Goal: Information Seeking & Learning: Learn about a topic

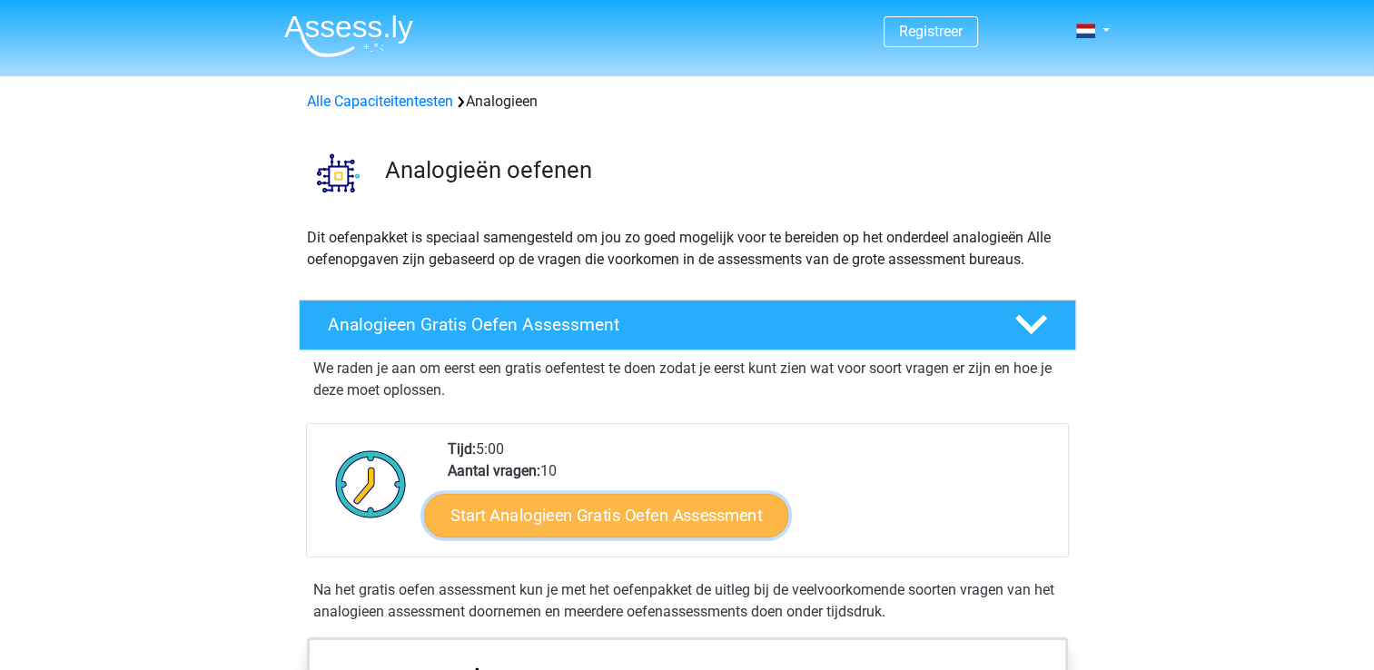
click at [650, 515] on link "Start Analogieen Gratis Oefen Assessment" at bounding box center [606, 515] width 364 height 44
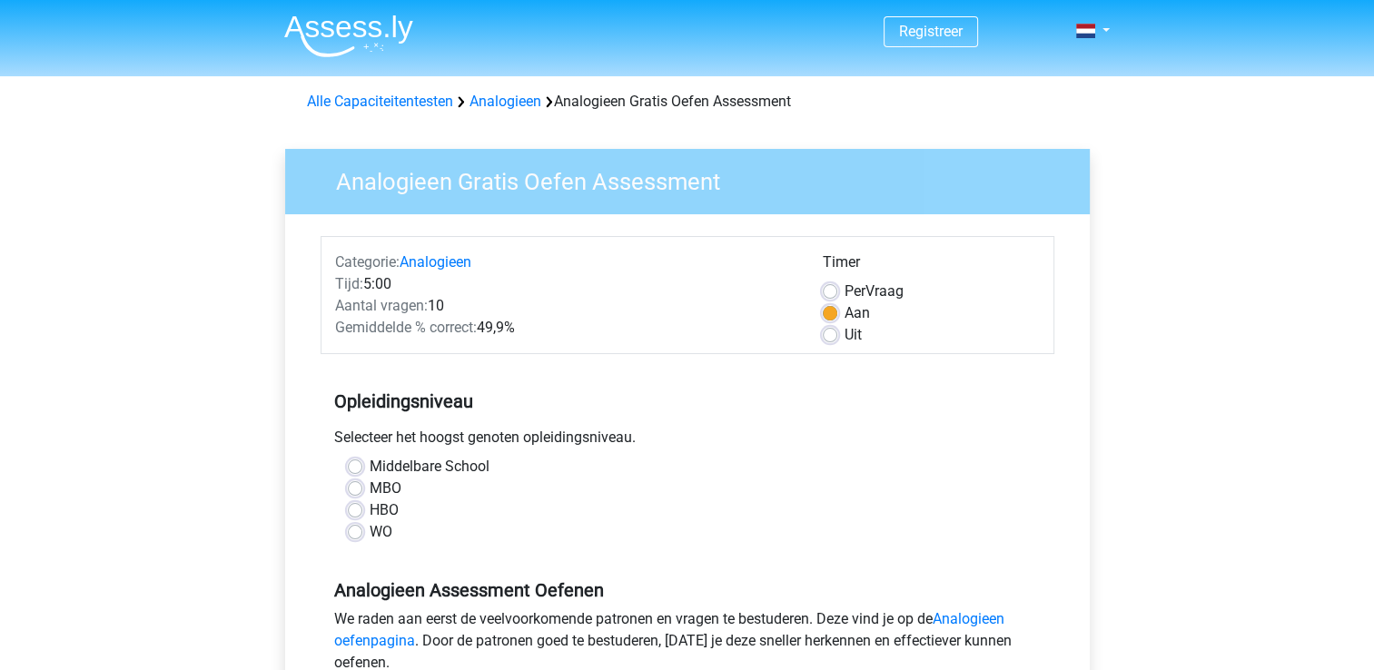
click at [369, 485] on label "MBO" at bounding box center [385, 489] width 32 height 22
click at [352, 485] on input "MBO" at bounding box center [355, 487] width 15 height 18
radio input "true"
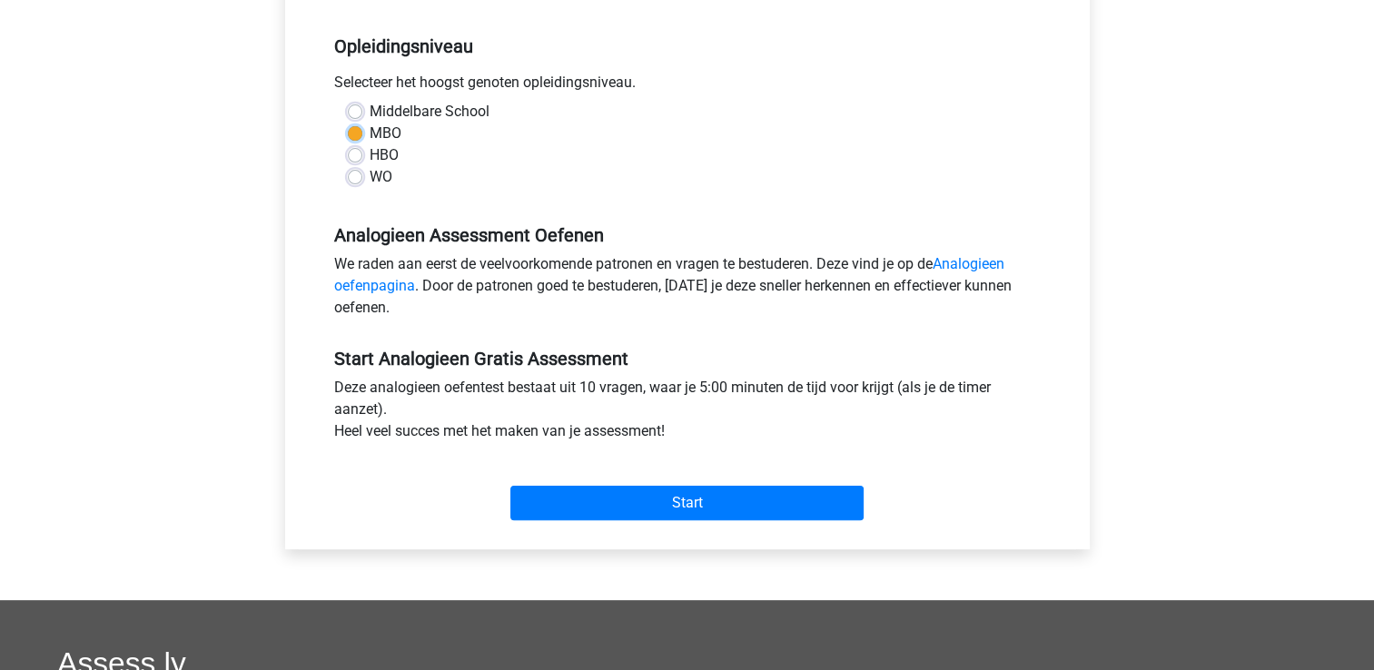
scroll to position [365, 0]
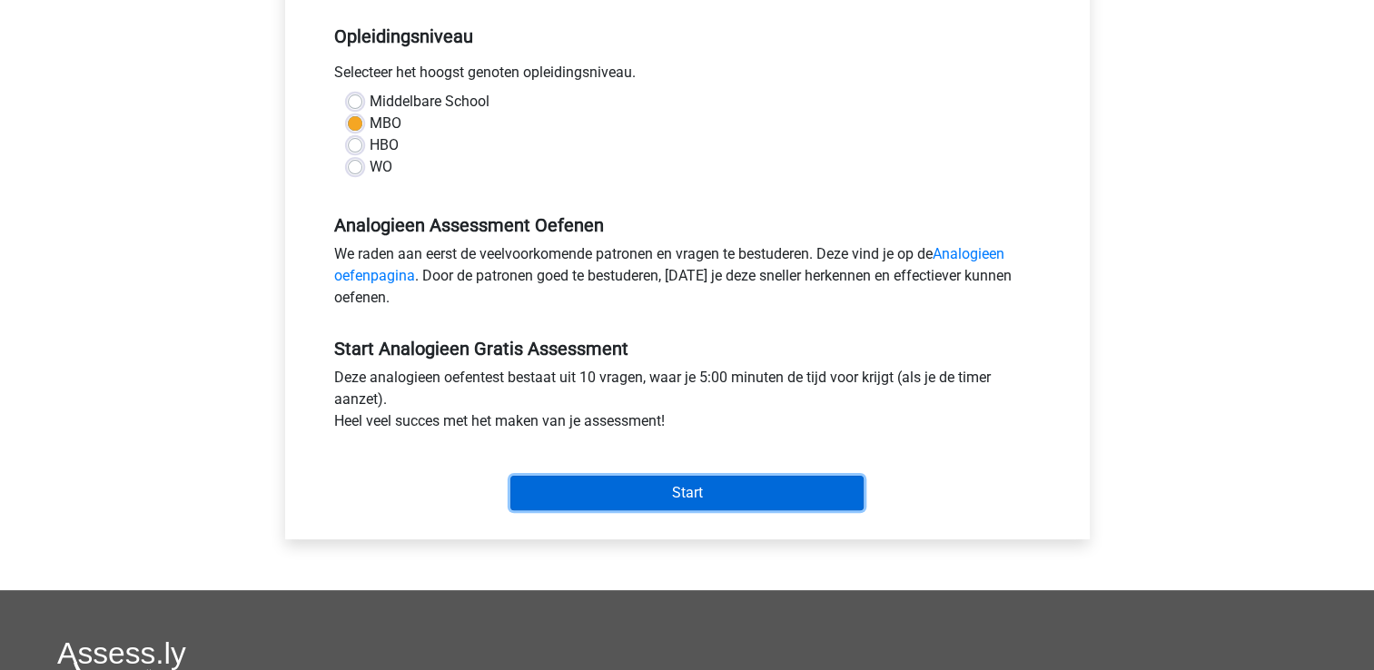
click at [665, 488] on input "Start" at bounding box center [686, 493] width 353 height 34
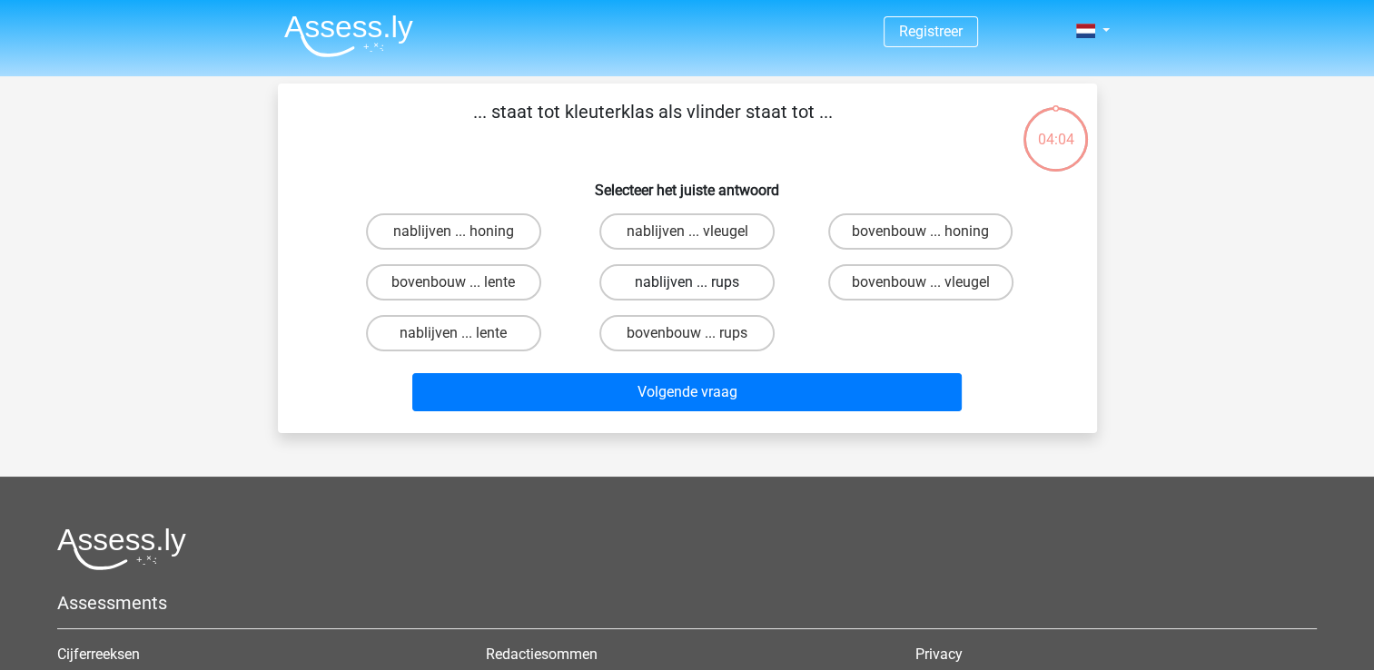
click at [646, 287] on label "nablijven ... rups" at bounding box center [686, 282] width 175 height 36
click at [686, 287] on input "nablijven ... rups" at bounding box center [692, 288] width 12 height 12
radio input "true"
click at [700, 327] on label "bovenbouw ... rups" at bounding box center [686, 333] width 175 height 36
click at [698, 333] on input "bovenbouw ... rups" at bounding box center [692, 339] width 12 height 12
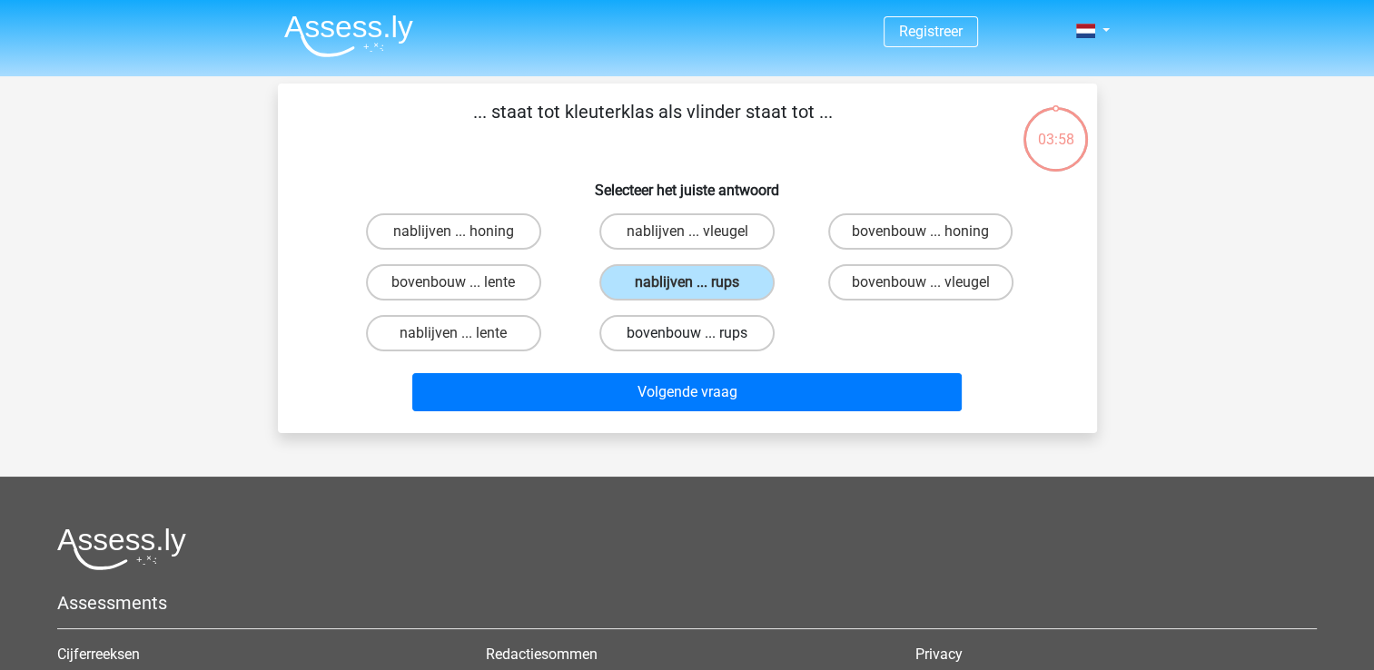
radio input "true"
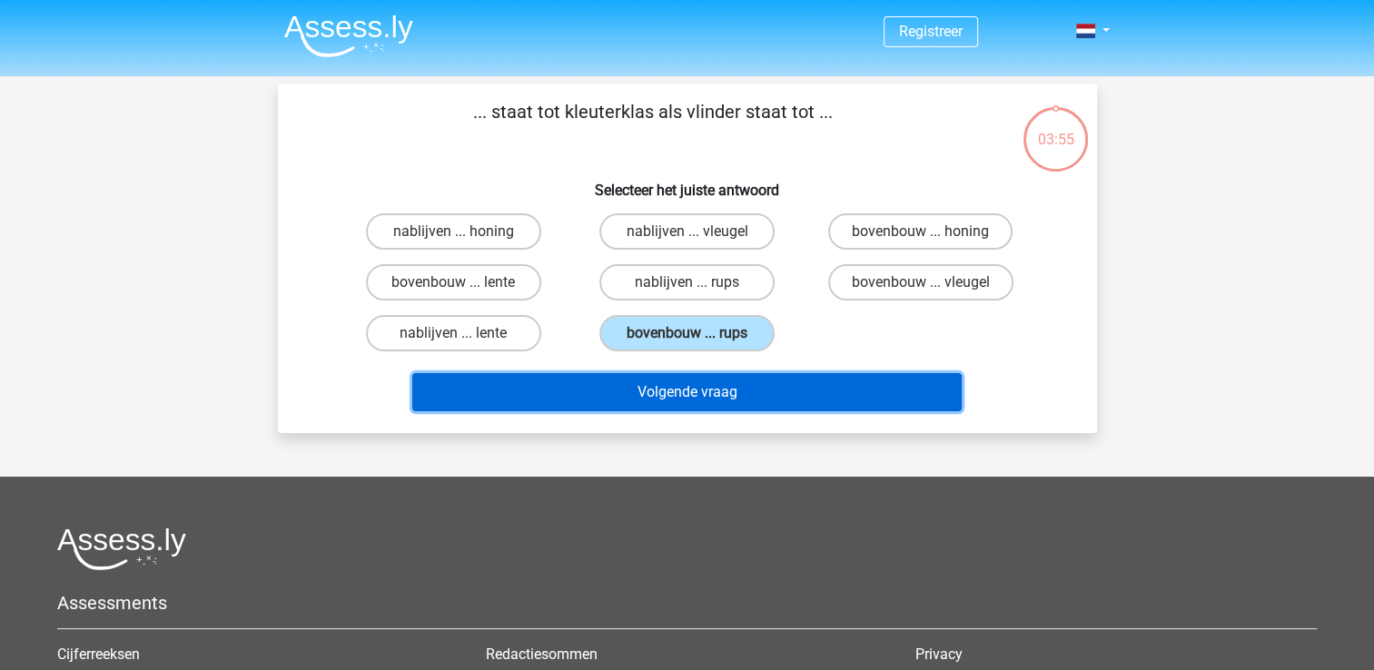
click at [745, 401] on button "Volgende vraag" at bounding box center [686, 392] width 549 height 38
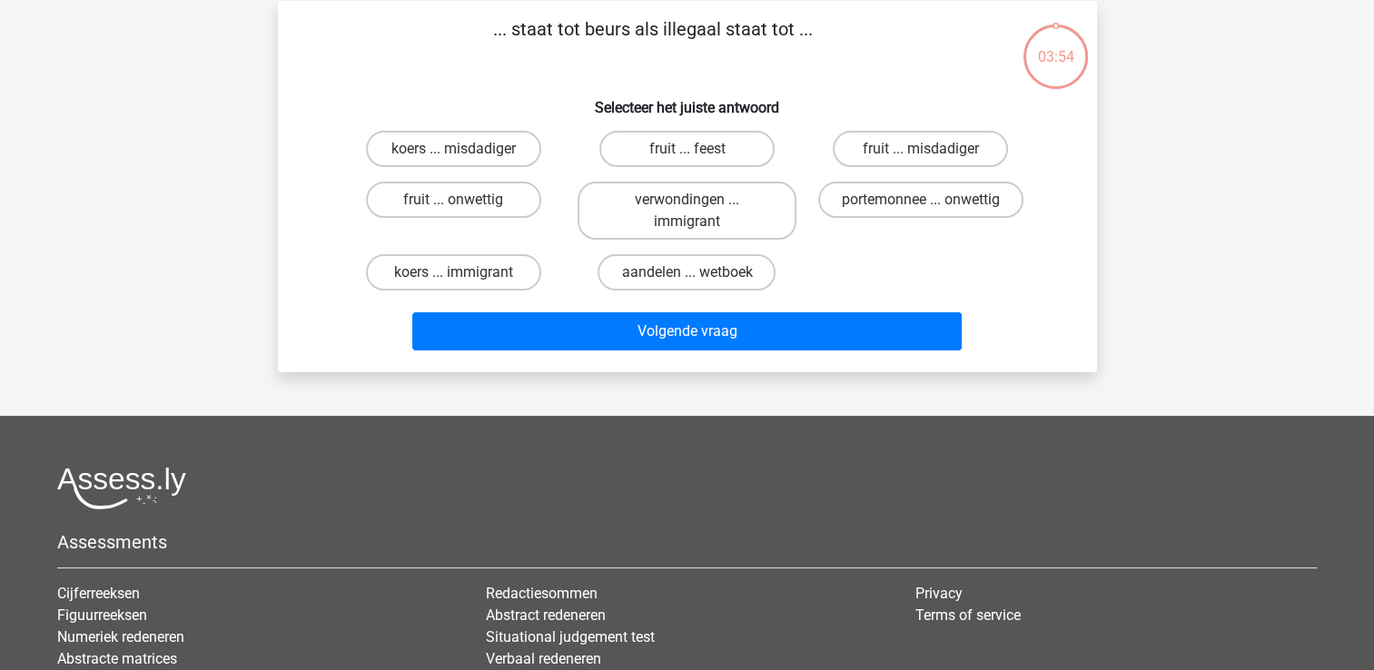
scroll to position [84, 0]
click at [634, 272] on label "aandelen ... wetboek" at bounding box center [686, 271] width 178 height 36
click at [686, 272] on input "aandelen ... wetboek" at bounding box center [692, 277] width 12 height 12
radio input "true"
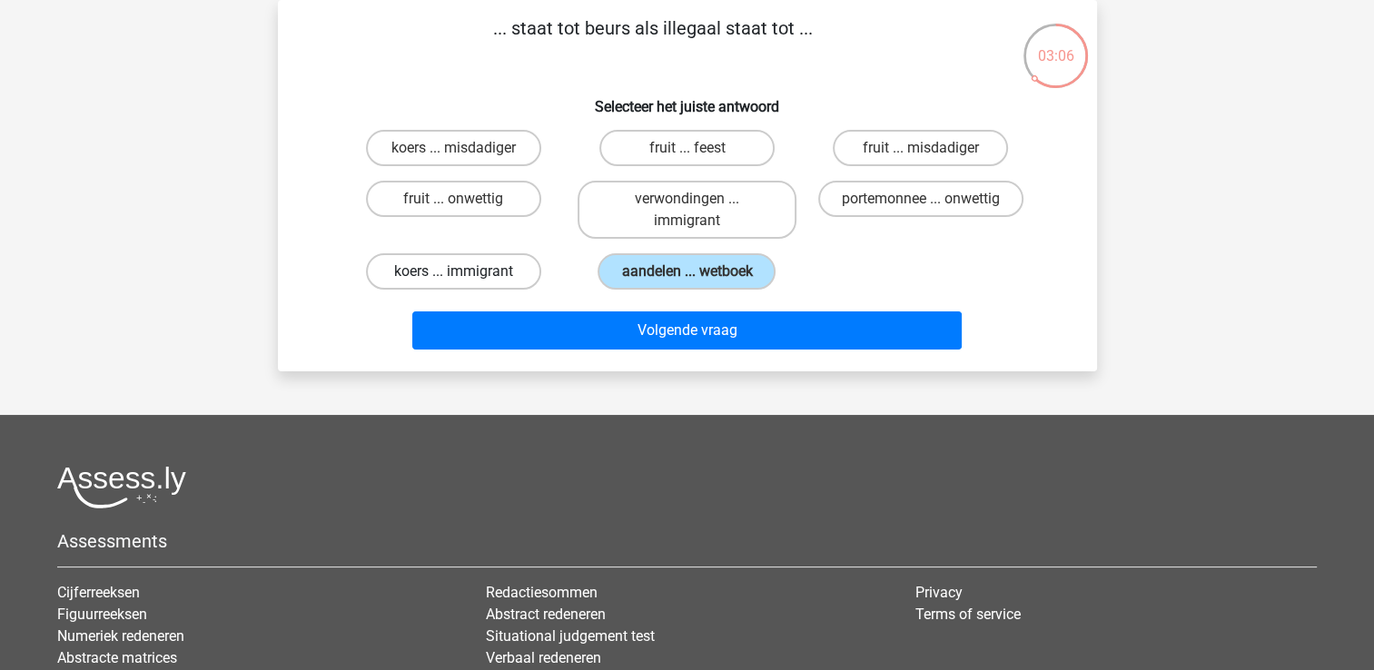
click at [500, 269] on label "koers ... immigrant" at bounding box center [453, 271] width 175 height 36
click at [465, 271] on input "koers ... immigrant" at bounding box center [459, 277] width 12 height 12
radio input "true"
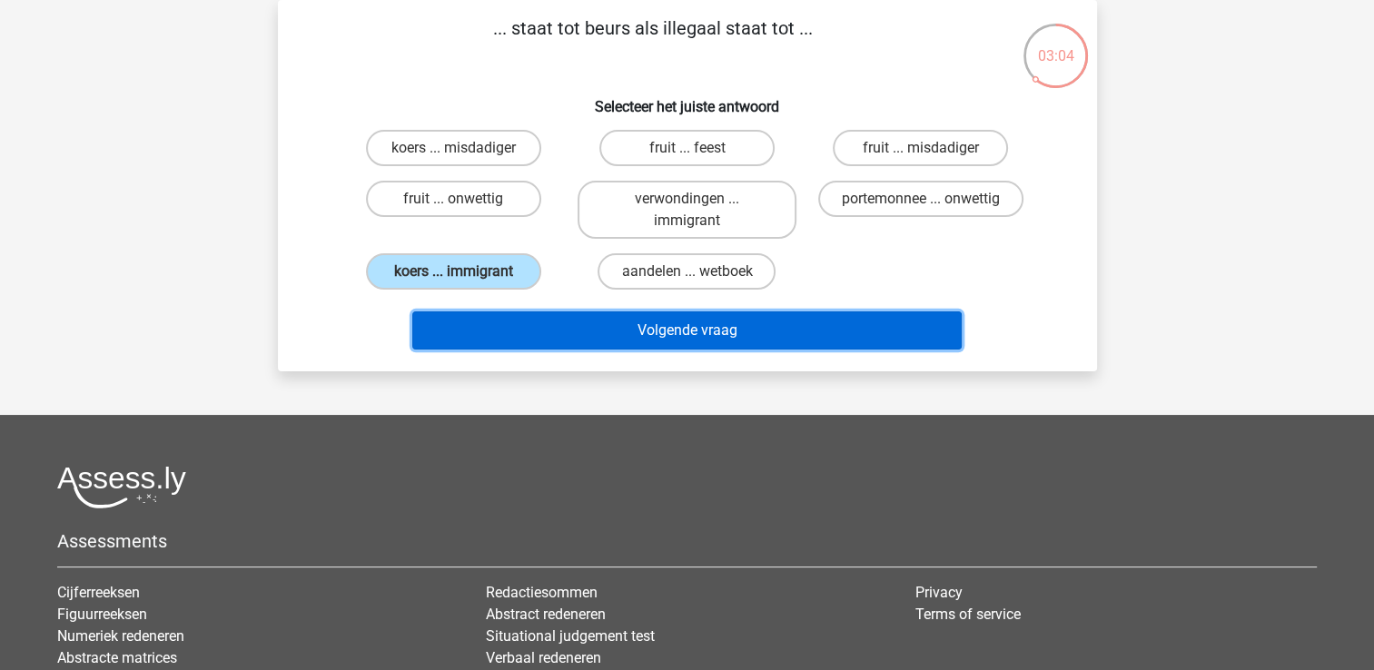
click at [646, 321] on button "Volgende vraag" at bounding box center [686, 330] width 549 height 38
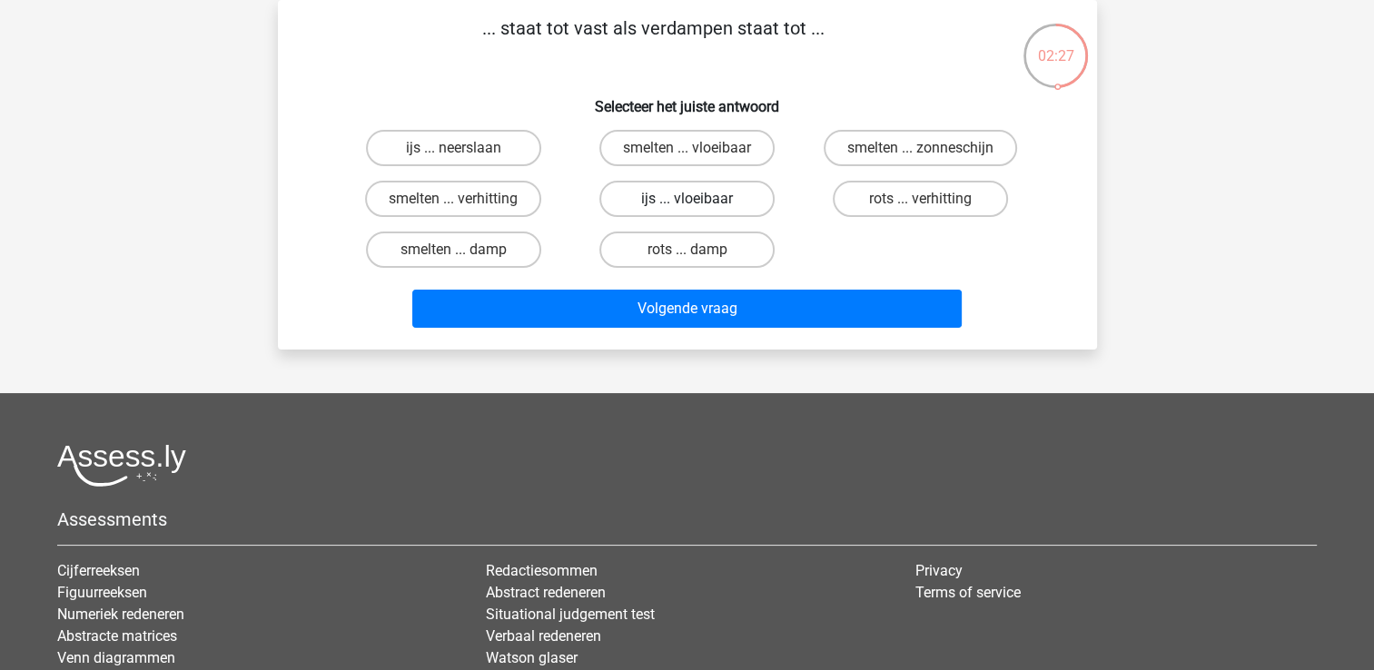
click at [737, 191] on label "ijs ... vloeibaar" at bounding box center [686, 199] width 175 height 36
click at [698, 199] on input "ijs ... vloeibaar" at bounding box center [692, 205] width 12 height 12
radio input "true"
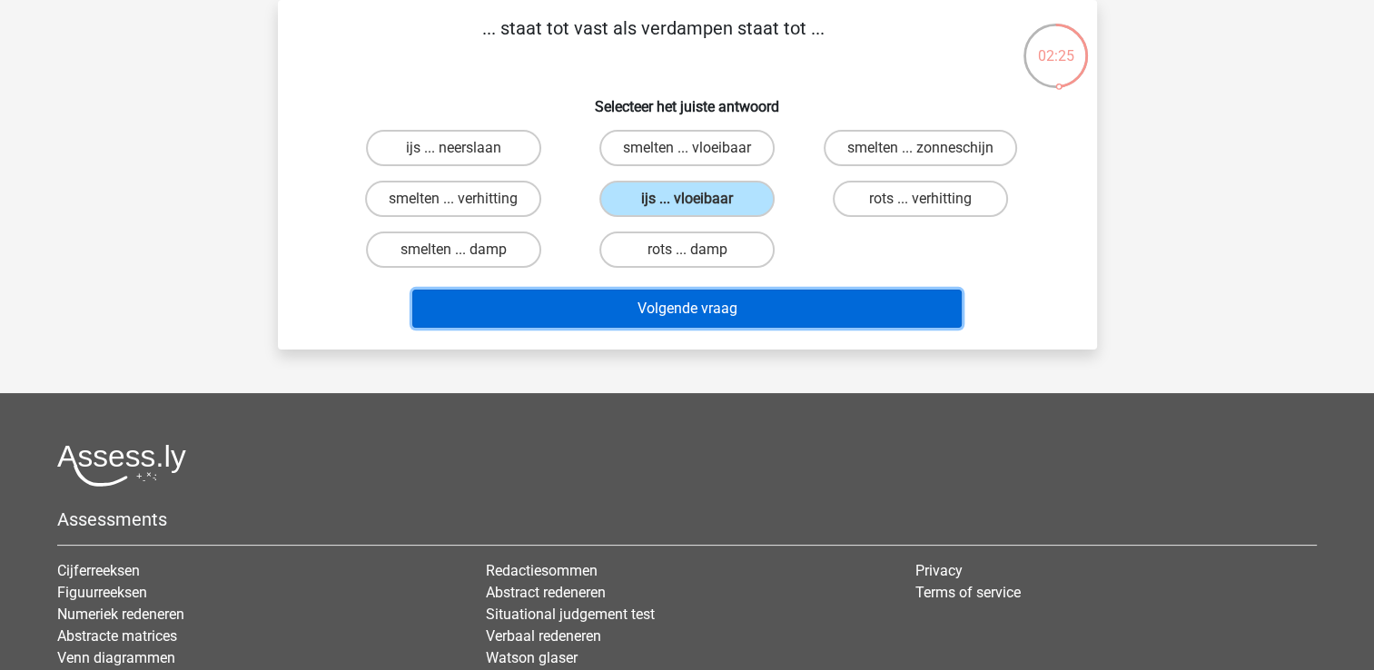
click at [795, 311] on button "Volgende vraag" at bounding box center [686, 309] width 549 height 38
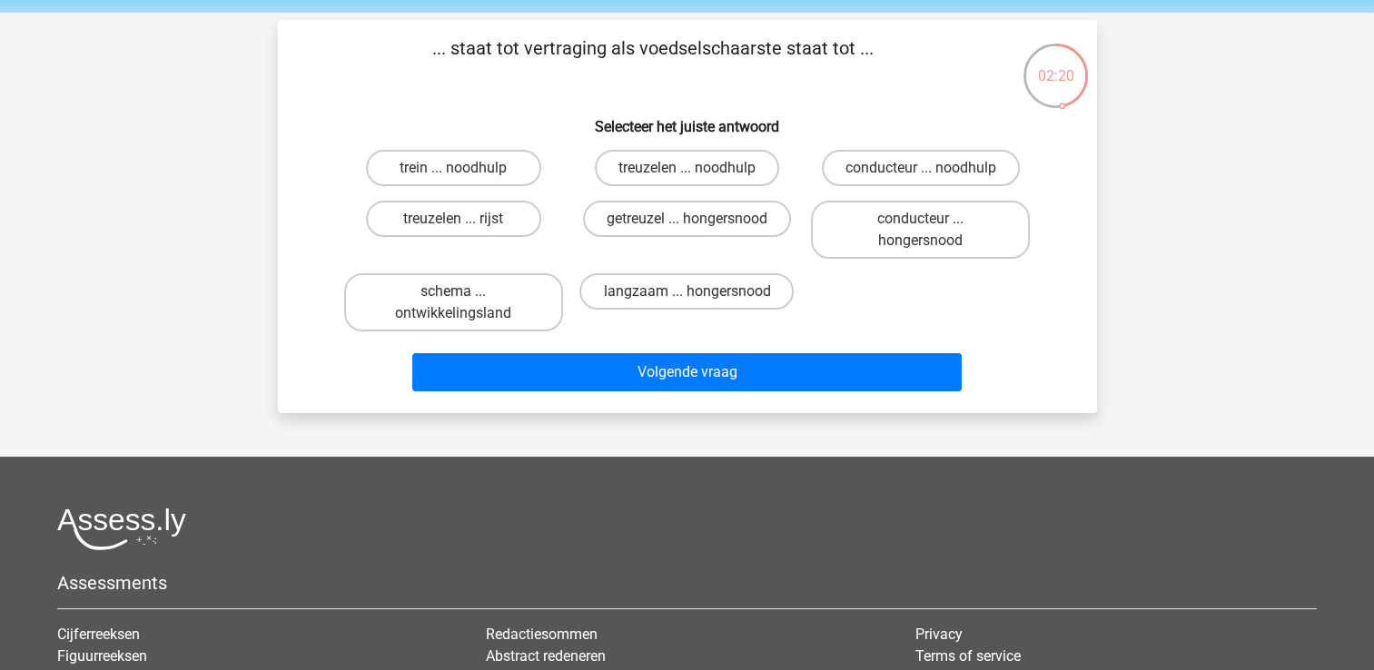
scroll to position [51, 0]
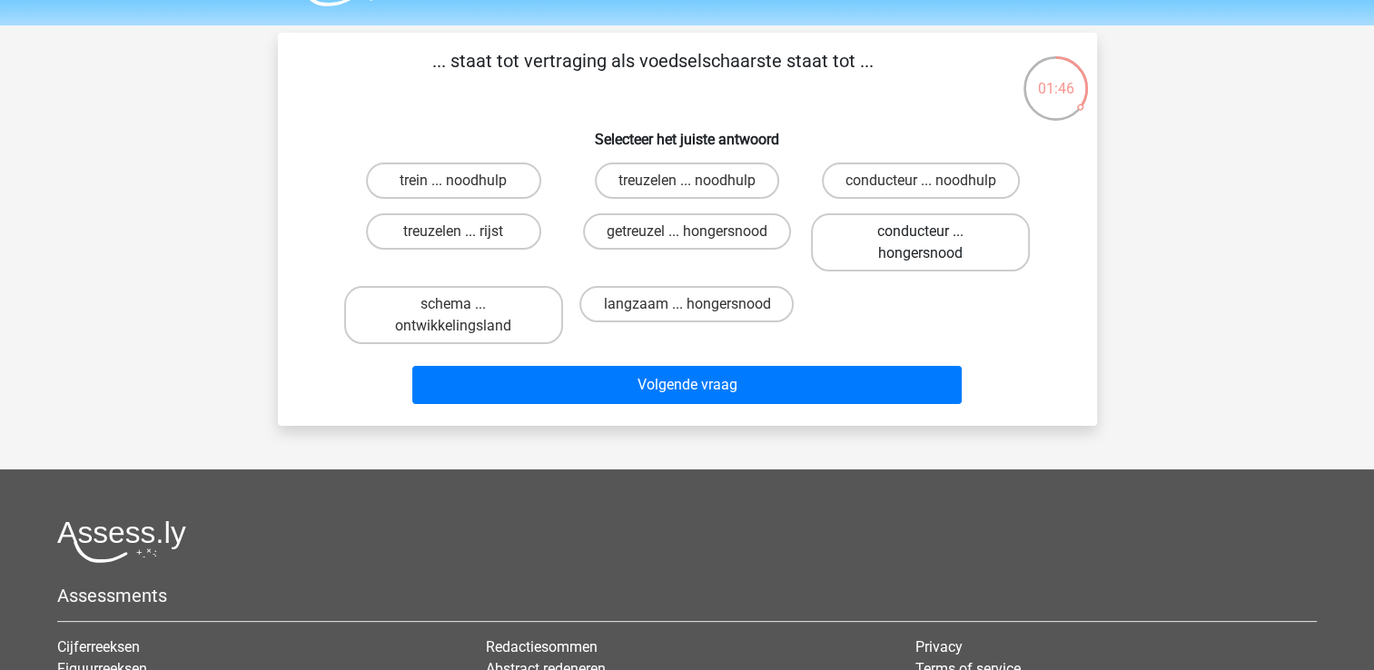
click at [919, 237] on label "conducteur ... hongersnood" at bounding box center [920, 242] width 219 height 58
click at [921, 237] on input "conducteur ... hongersnood" at bounding box center [927, 237] width 12 height 12
radio input "true"
click at [704, 297] on label "langzaam ... hongersnood" at bounding box center [686, 304] width 214 height 36
click at [698, 304] on input "langzaam ... hongersnood" at bounding box center [692, 310] width 12 height 12
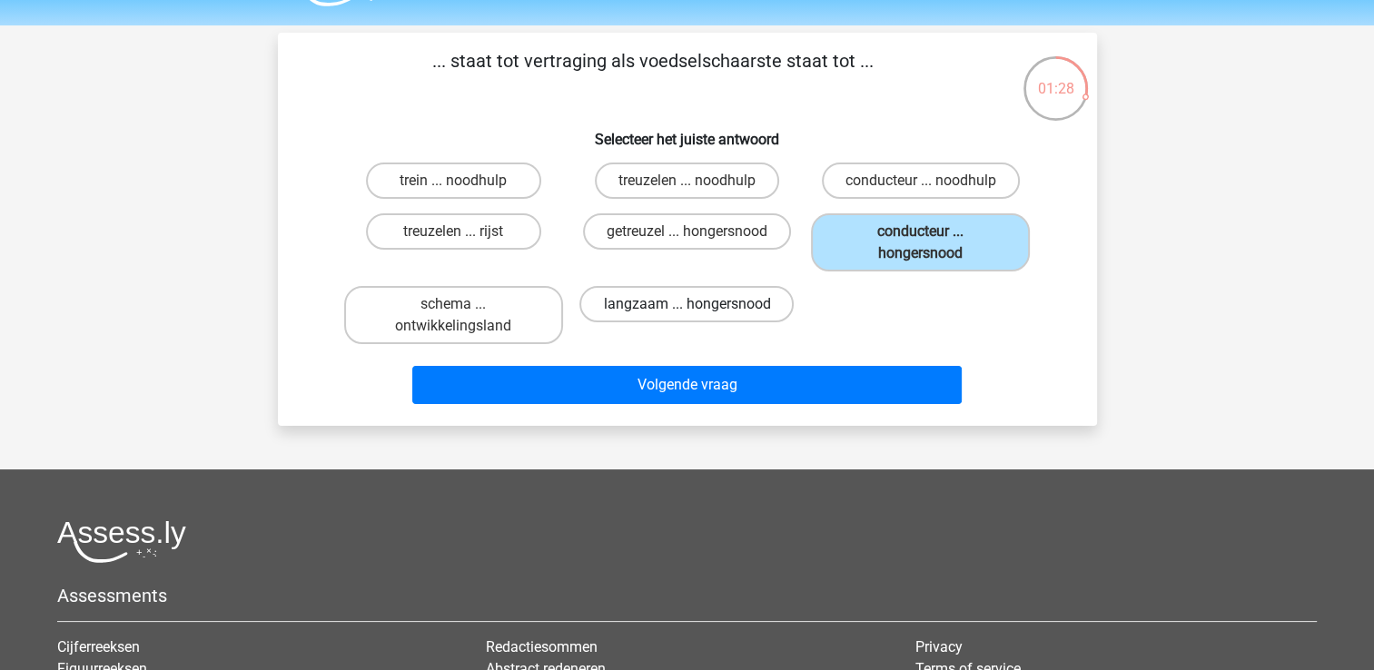
radio input "true"
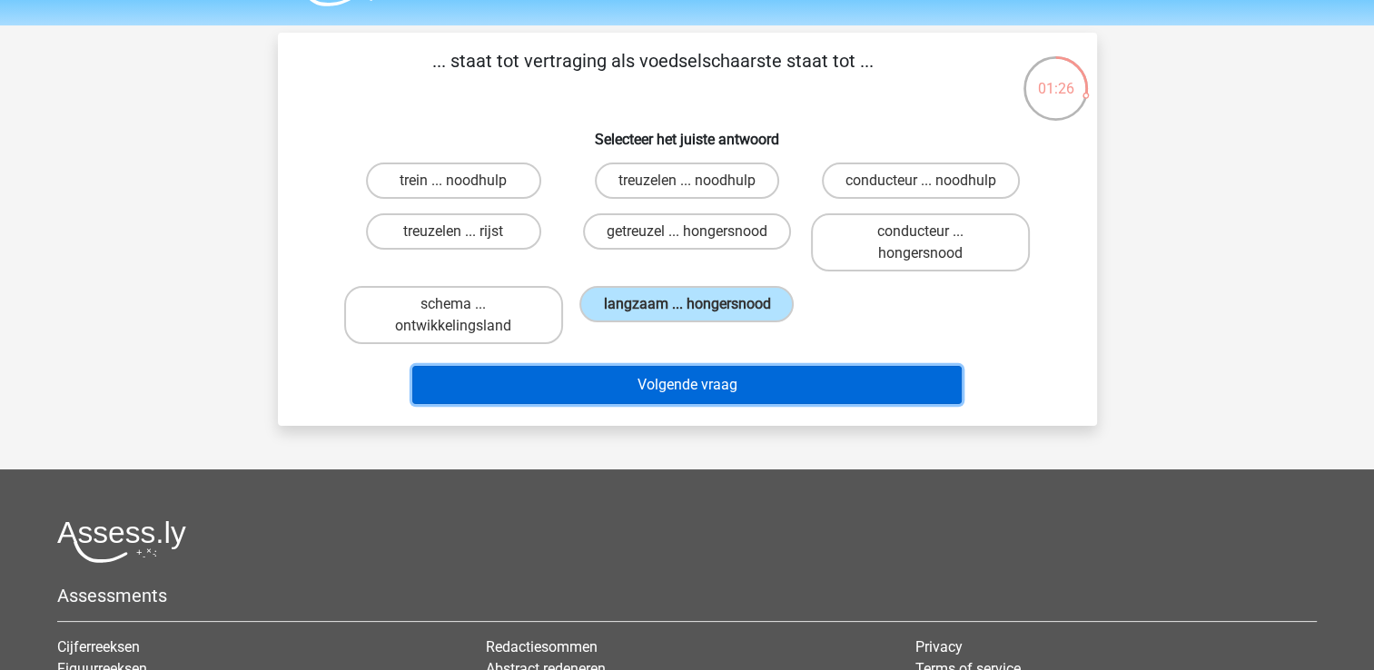
click at [731, 389] on button "Volgende vraag" at bounding box center [686, 385] width 549 height 38
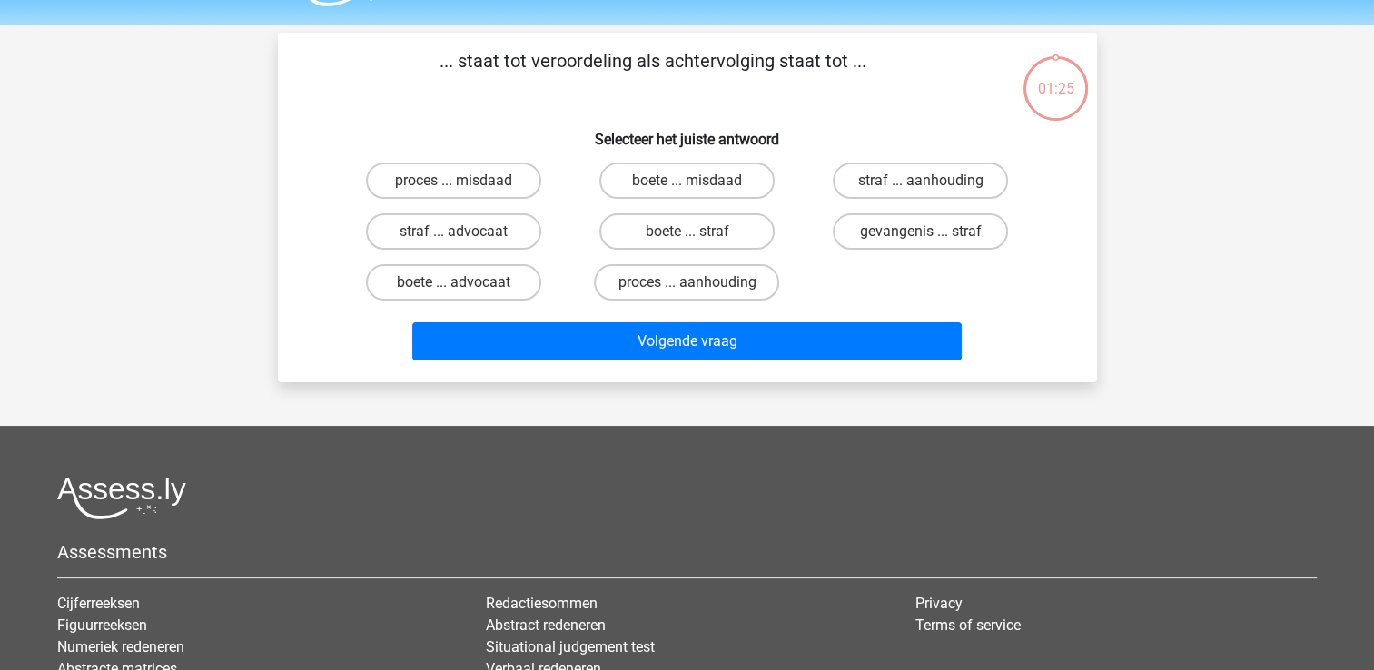
scroll to position [84, 0]
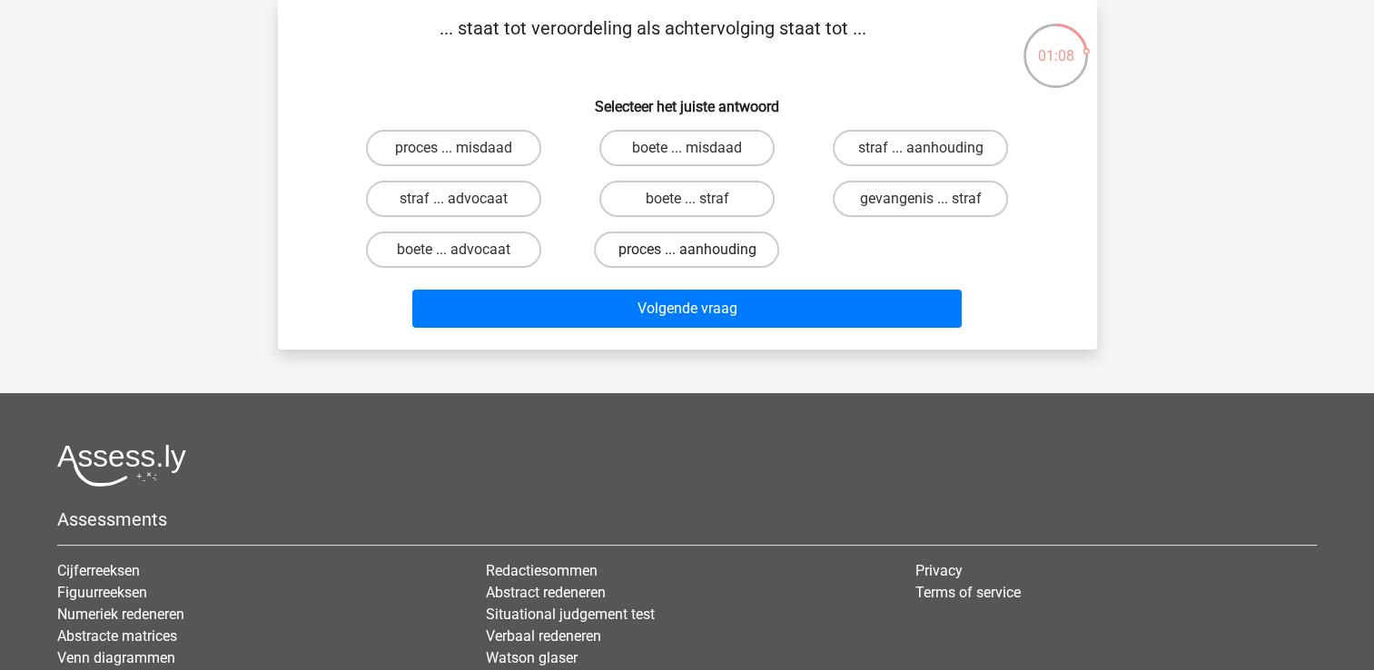
click at [734, 257] on label "proces ... aanhouding" at bounding box center [686, 249] width 185 height 36
click at [698, 257] on input "proces ... aanhouding" at bounding box center [692, 256] width 12 height 12
radio input "true"
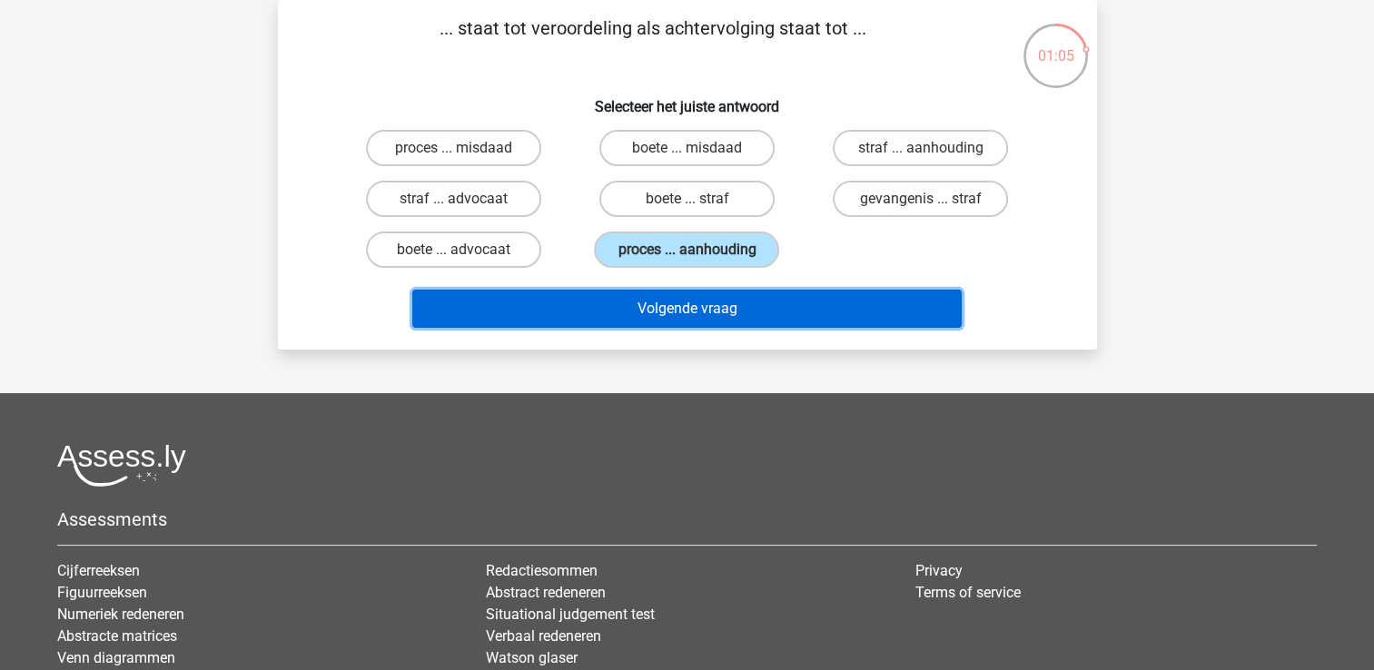
click at [779, 303] on button "Volgende vraag" at bounding box center [686, 309] width 549 height 38
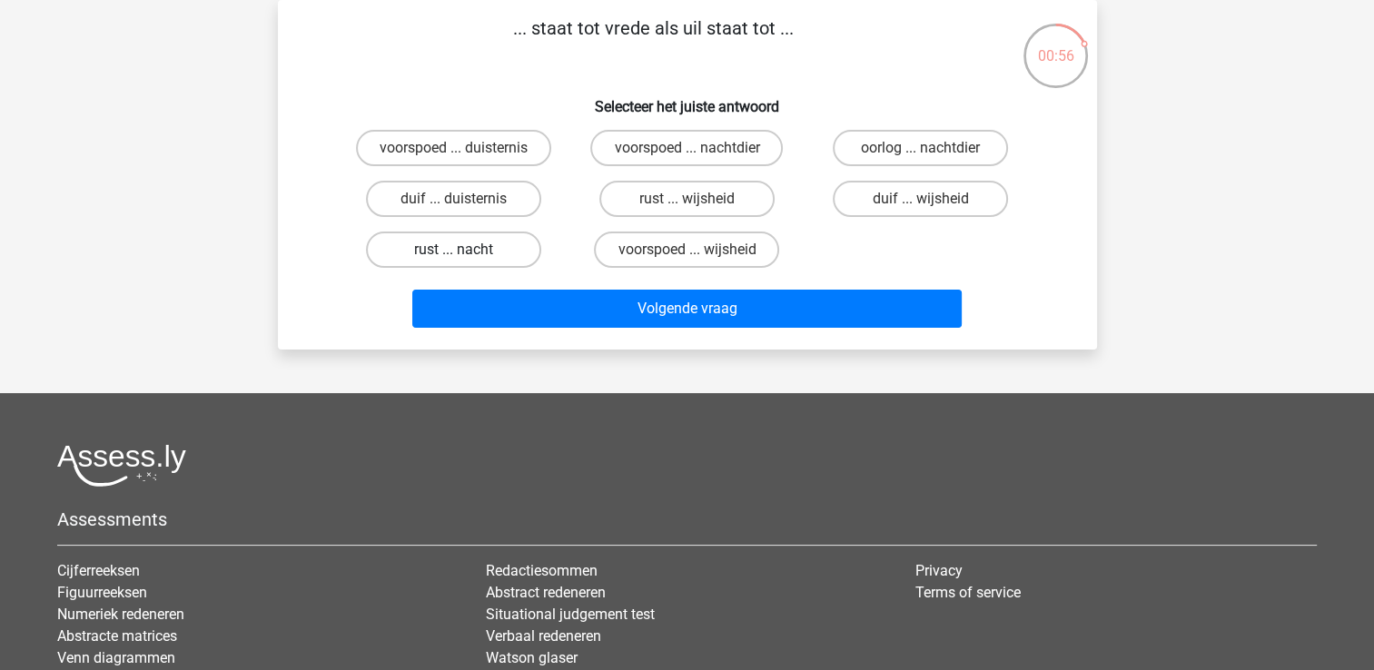
click at [524, 246] on label "rust ... nacht" at bounding box center [453, 249] width 175 height 36
click at [465, 250] on input "rust ... nacht" at bounding box center [459, 256] width 12 height 12
radio input "true"
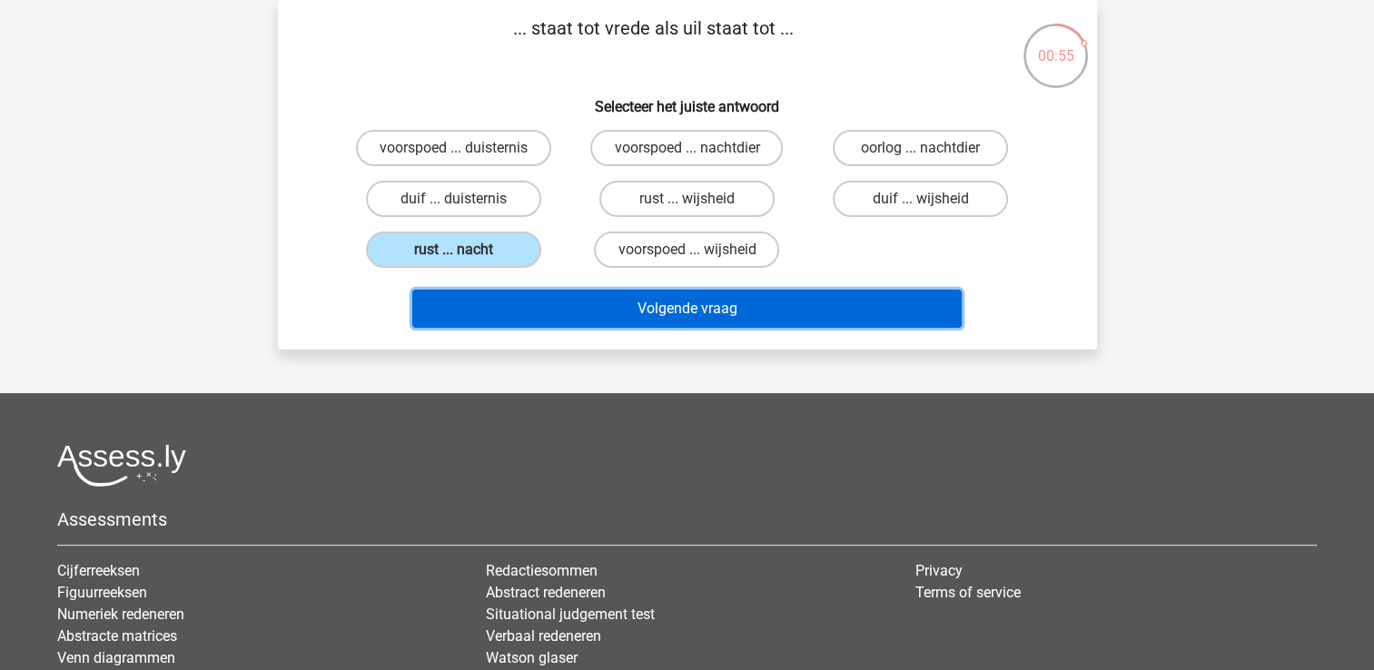
click at [661, 303] on button "Volgende vraag" at bounding box center [686, 309] width 549 height 38
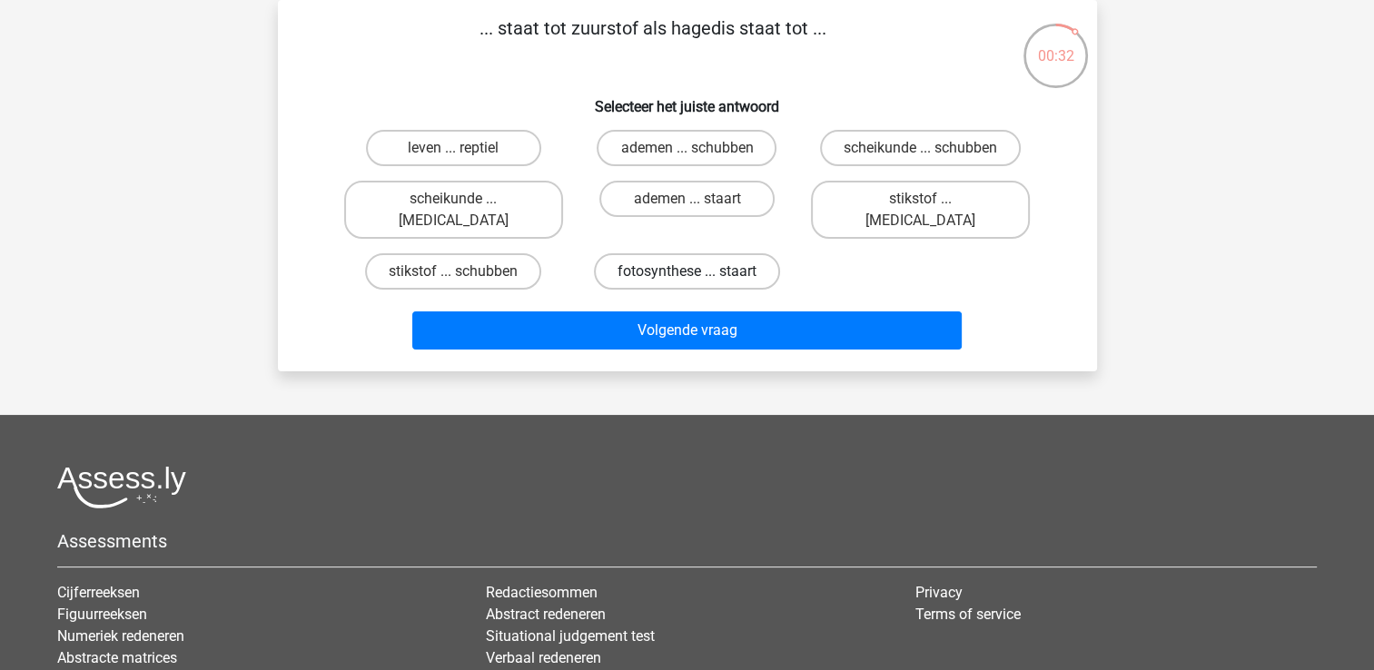
click at [715, 257] on label "fotosynthese ... staart" at bounding box center [687, 271] width 186 height 36
click at [698, 271] on input "fotosynthese ... staart" at bounding box center [692, 277] width 12 height 12
radio input "true"
click at [497, 139] on label "leven ... reptiel" at bounding box center [453, 148] width 175 height 36
click at [465, 148] on input "leven ... reptiel" at bounding box center [459, 154] width 12 height 12
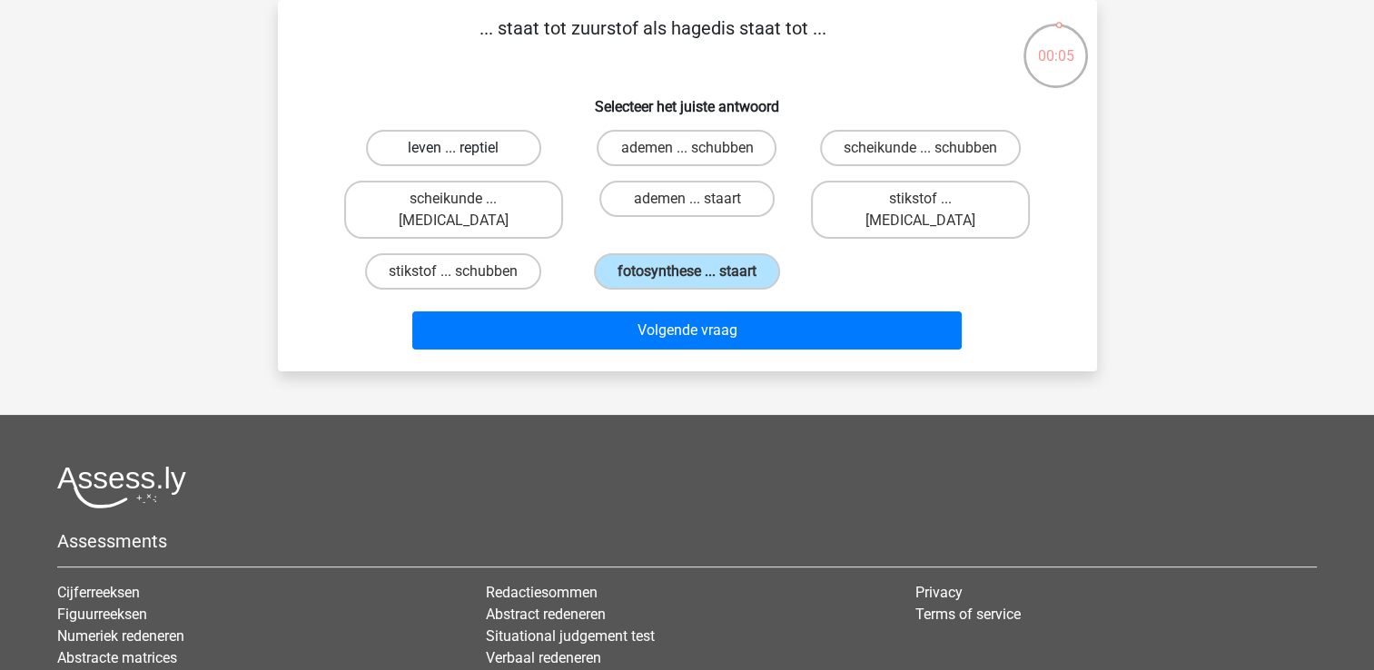
radio input "true"
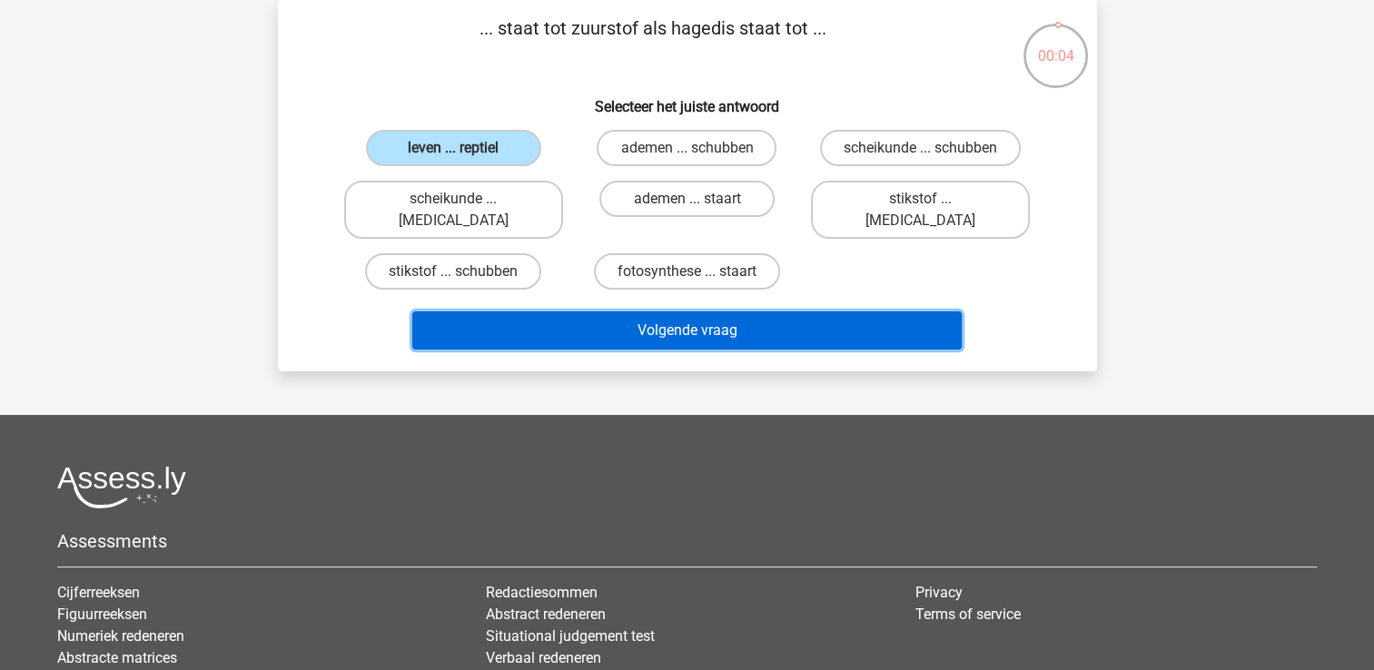
click at [650, 311] on button "Volgende vraag" at bounding box center [686, 330] width 549 height 38
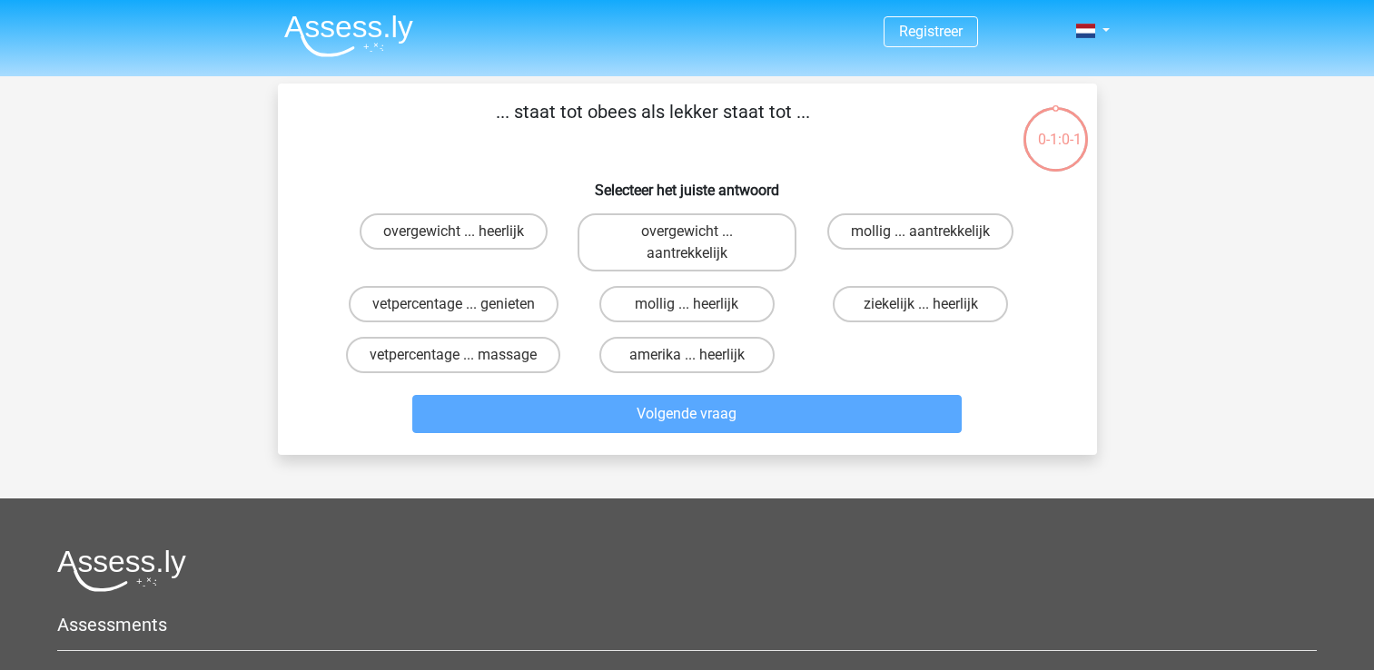
scroll to position [84, 0]
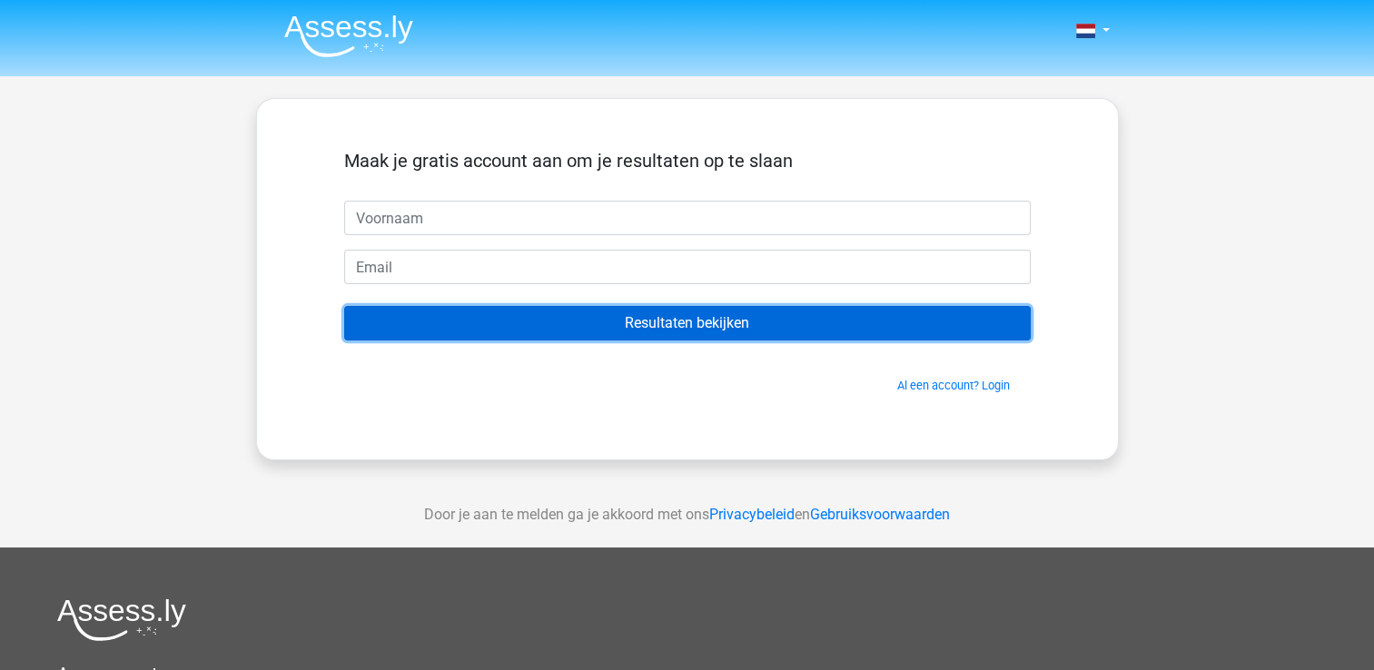
click at [653, 319] on input "Resultaten bekijken" at bounding box center [687, 323] width 686 height 34
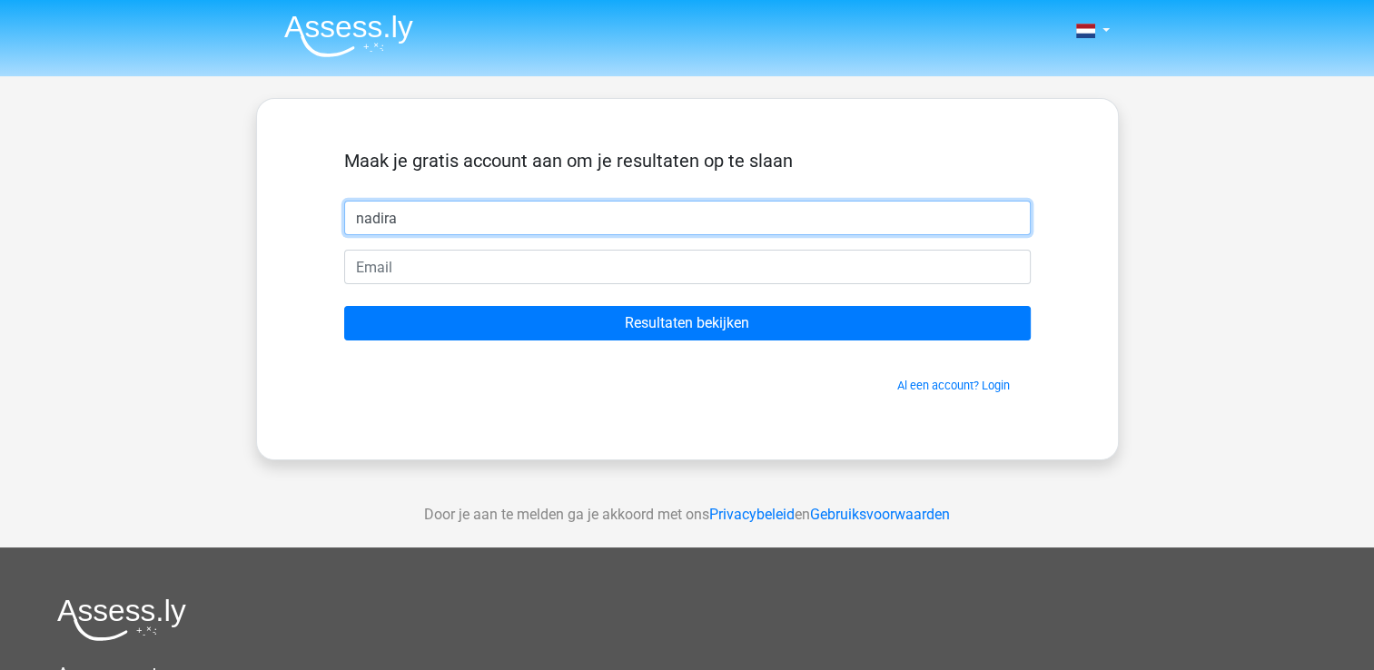
type input "nadira"
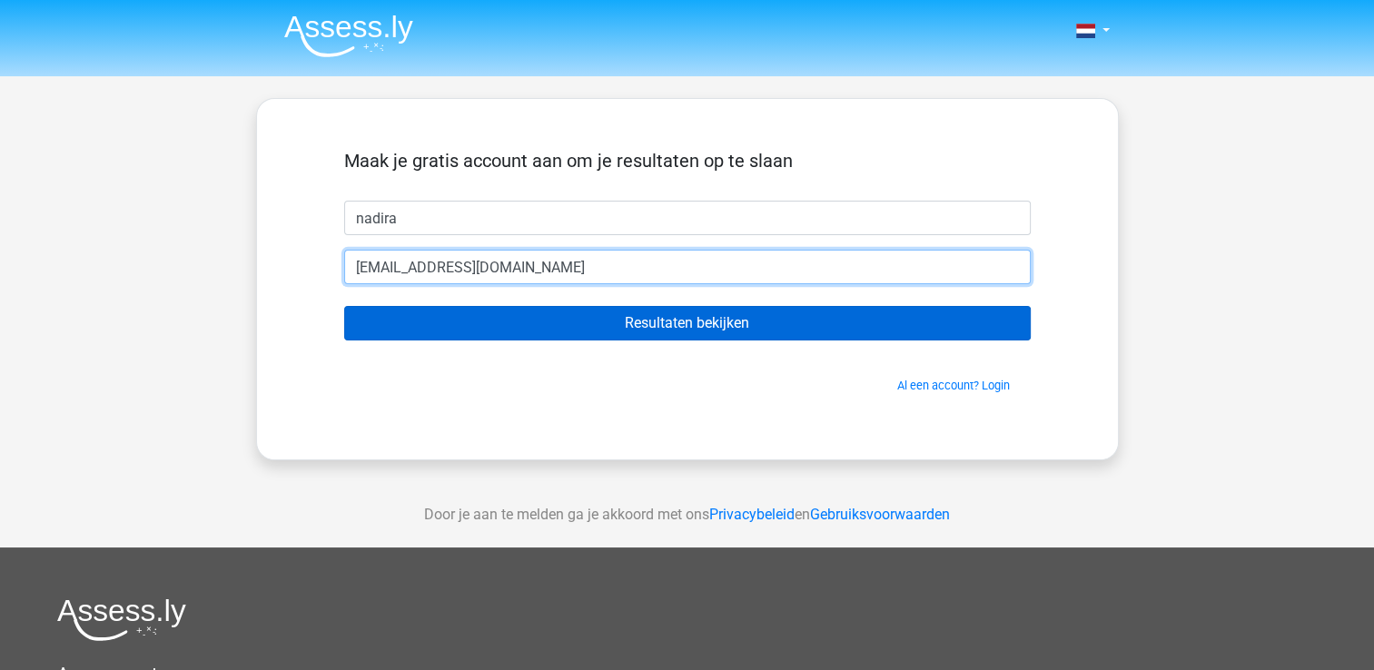
type input "[EMAIL_ADDRESS][DOMAIN_NAME]"
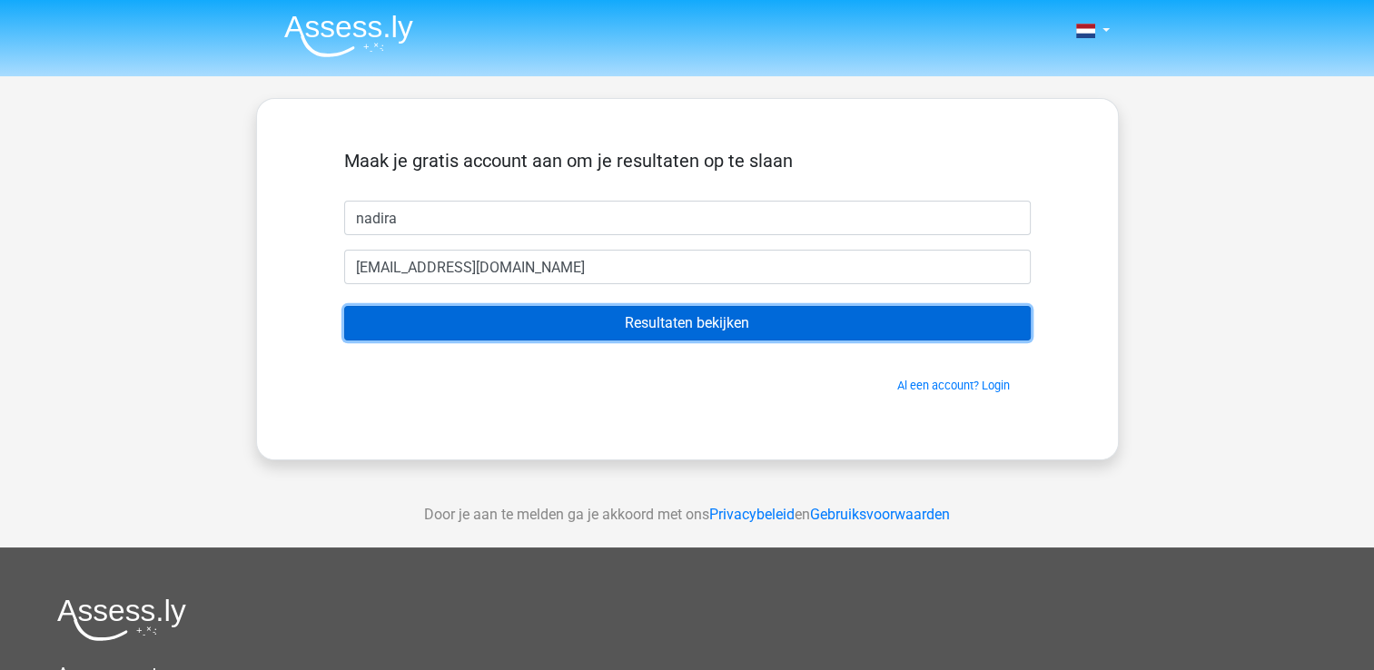
click at [672, 310] on input "Resultaten bekijken" at bounding box center [687, 323] width 686 height 34
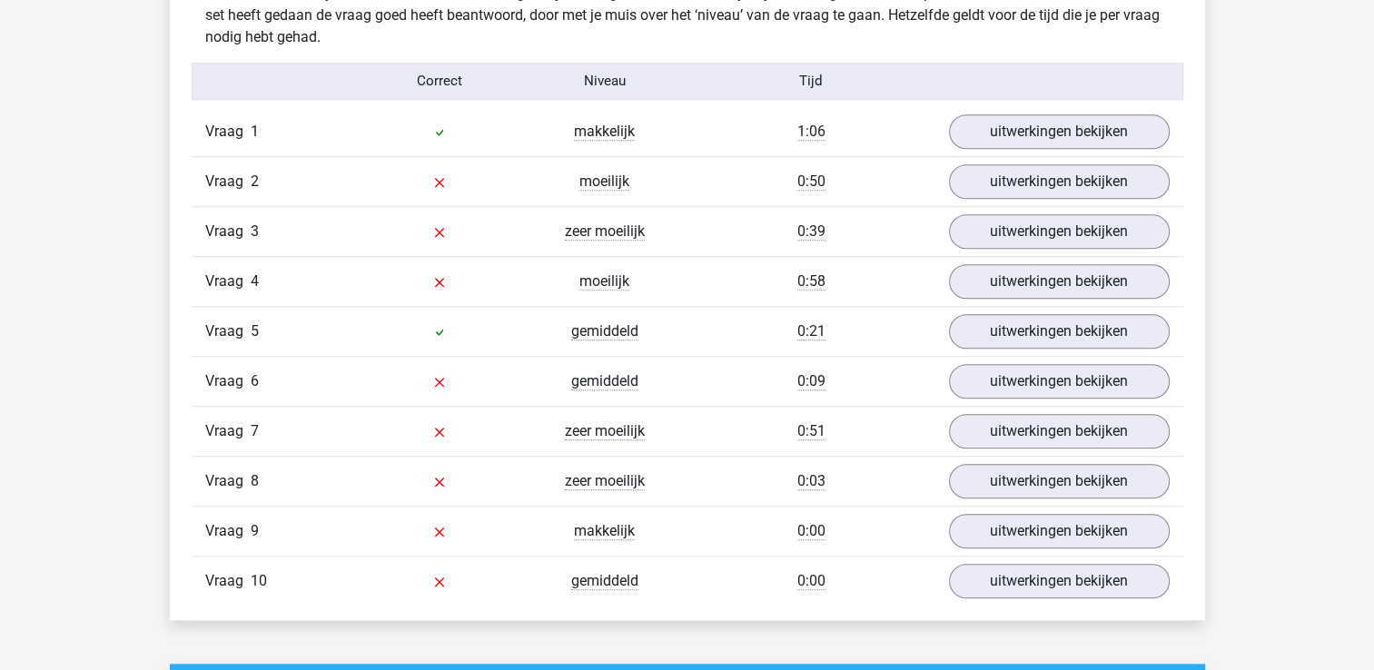
scroll to position [1464, 0]
